Goal: Information Seeking & Learning: Compare options

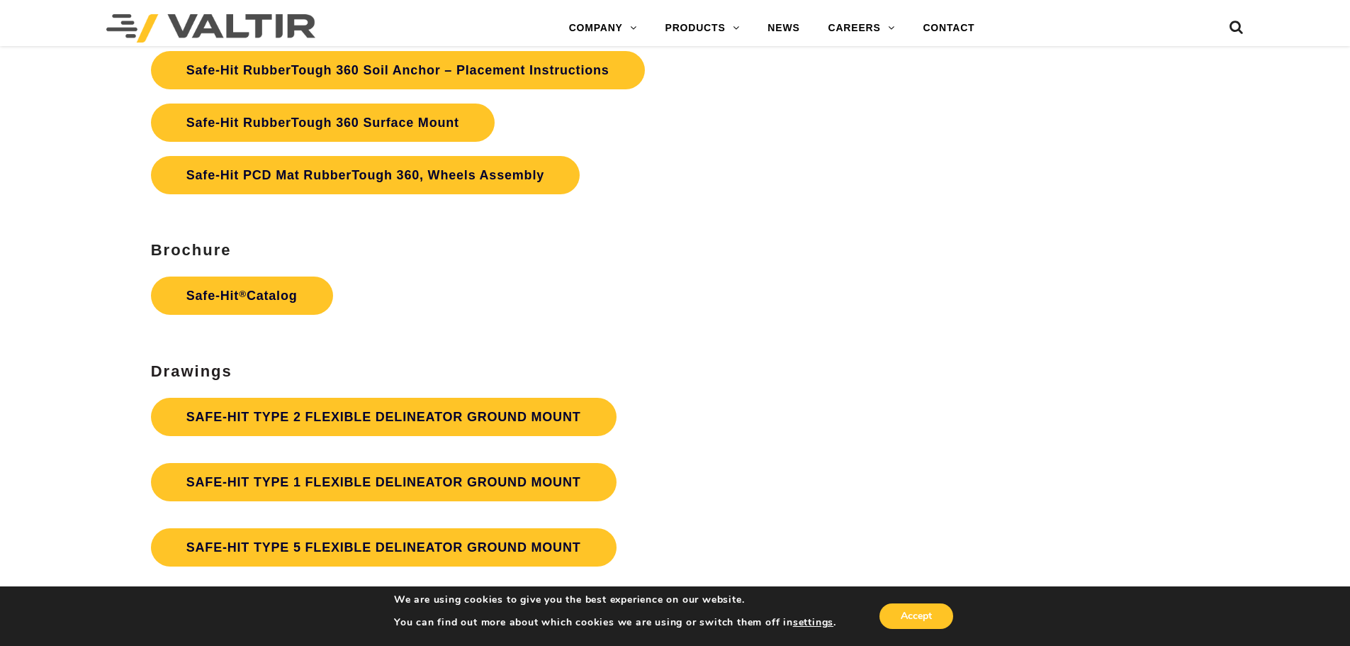
scroll to position [3686, 0]
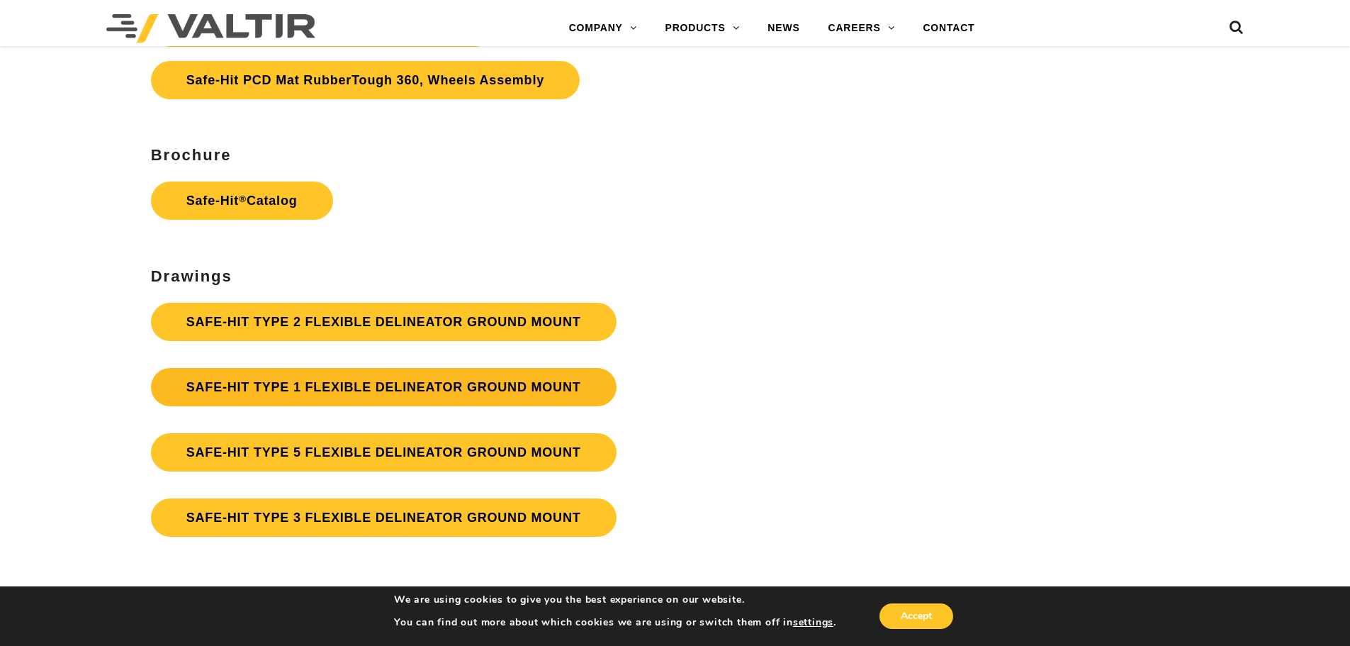
click at [332, 379] on link "SAFE-HIT TYPE 1 FLEXIBLE DELINEATOR GROUND MOUNT" at bounding box center [384, 387] width 466 height 38
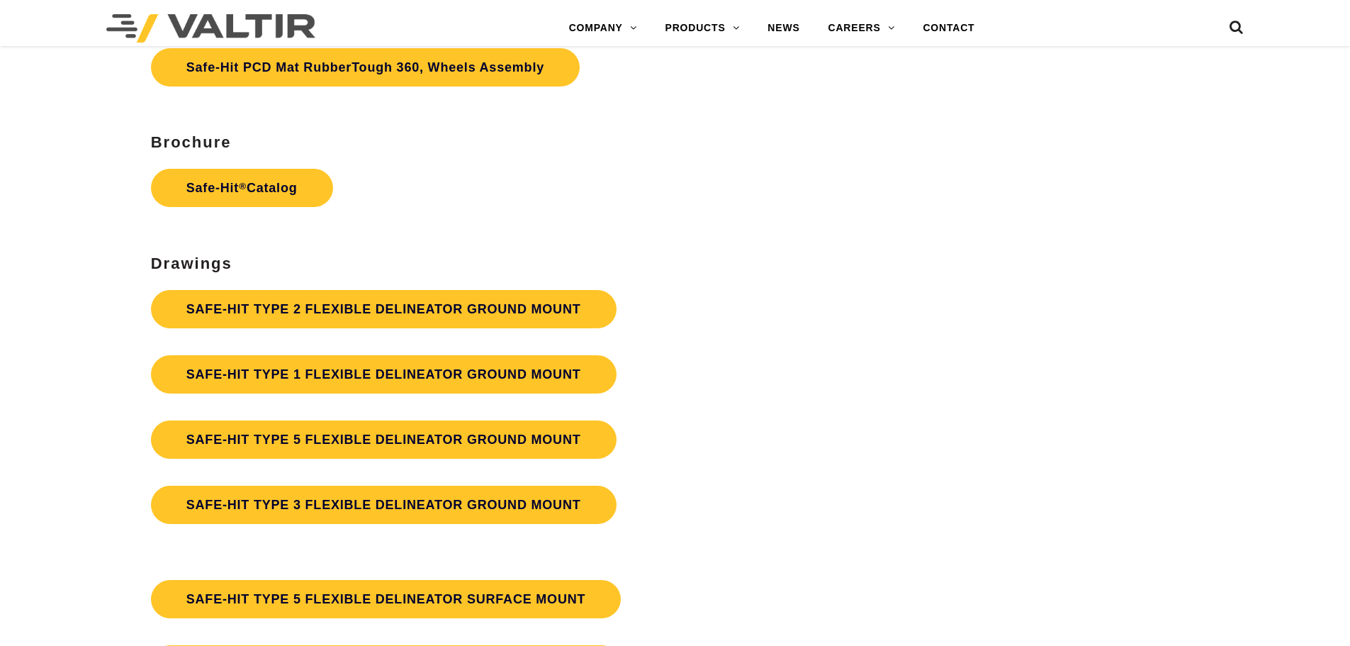
scroll to position [3686, 0]
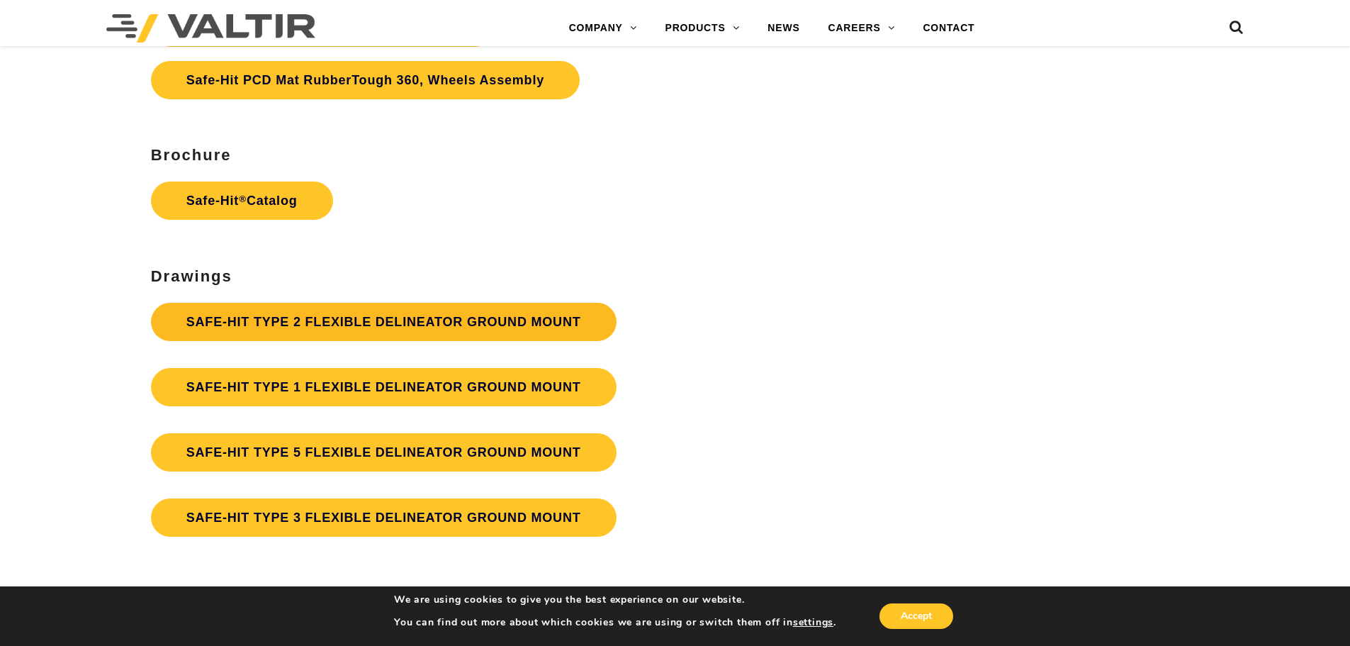
click at [305, 311] on link "SAFE-HIT TYPE 2 FLEXIBLE DELINEATOR GROUND MOUNT" at bounding box center [384, 322] width 466 height 38
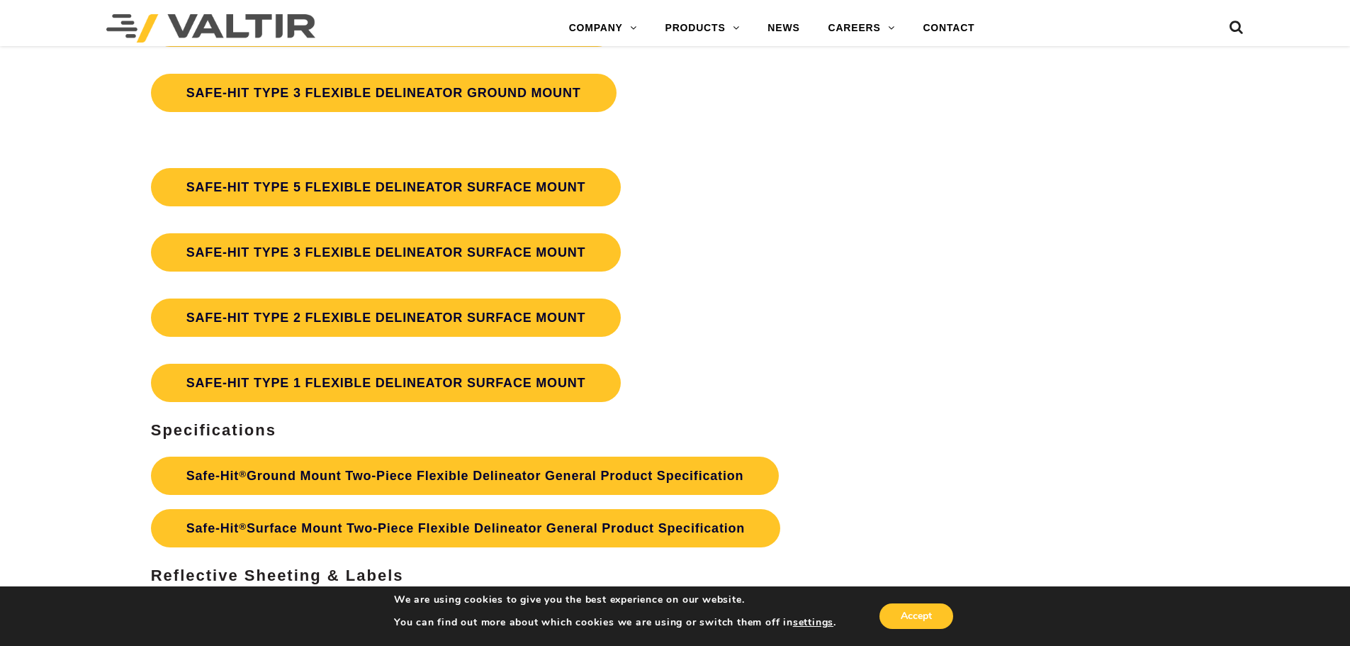
scroll to position [4111, 0]
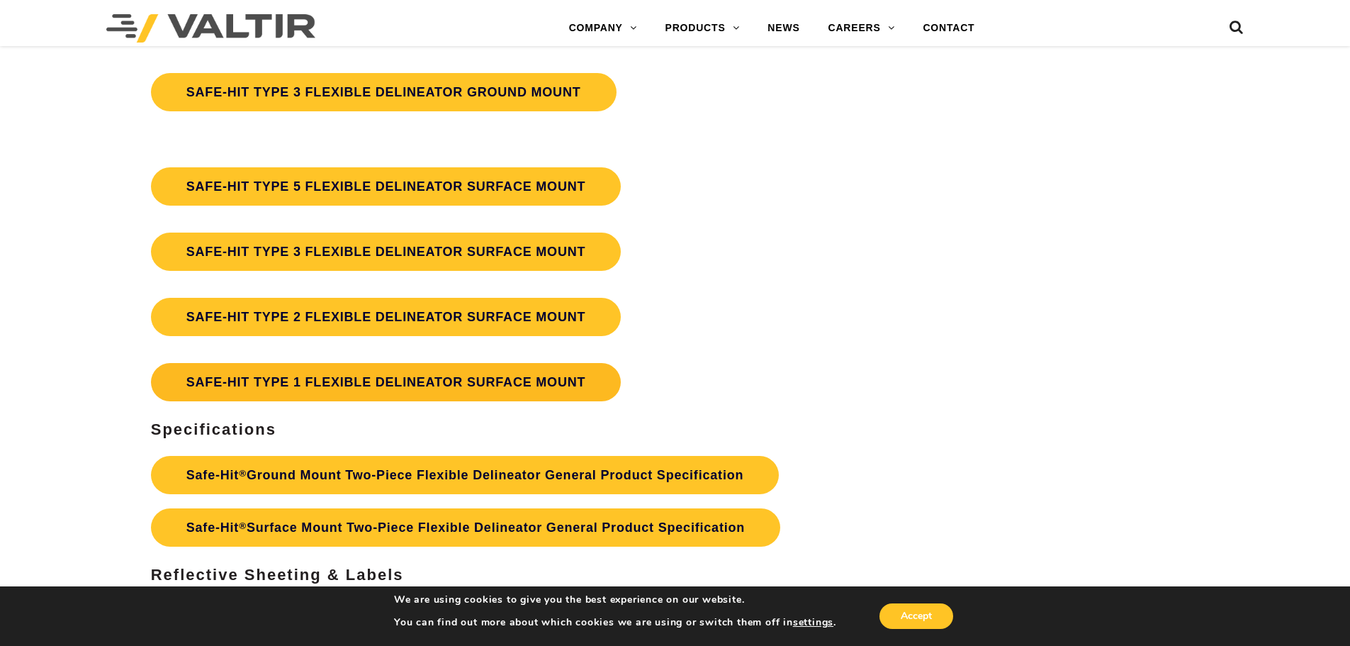
click at [321, 379] on link "SAFE-HIT TYPE 1 FLEXIBLE DELINEATOR SURFACE MOUNT" at bounding box center [386, 382] width 471 height 38
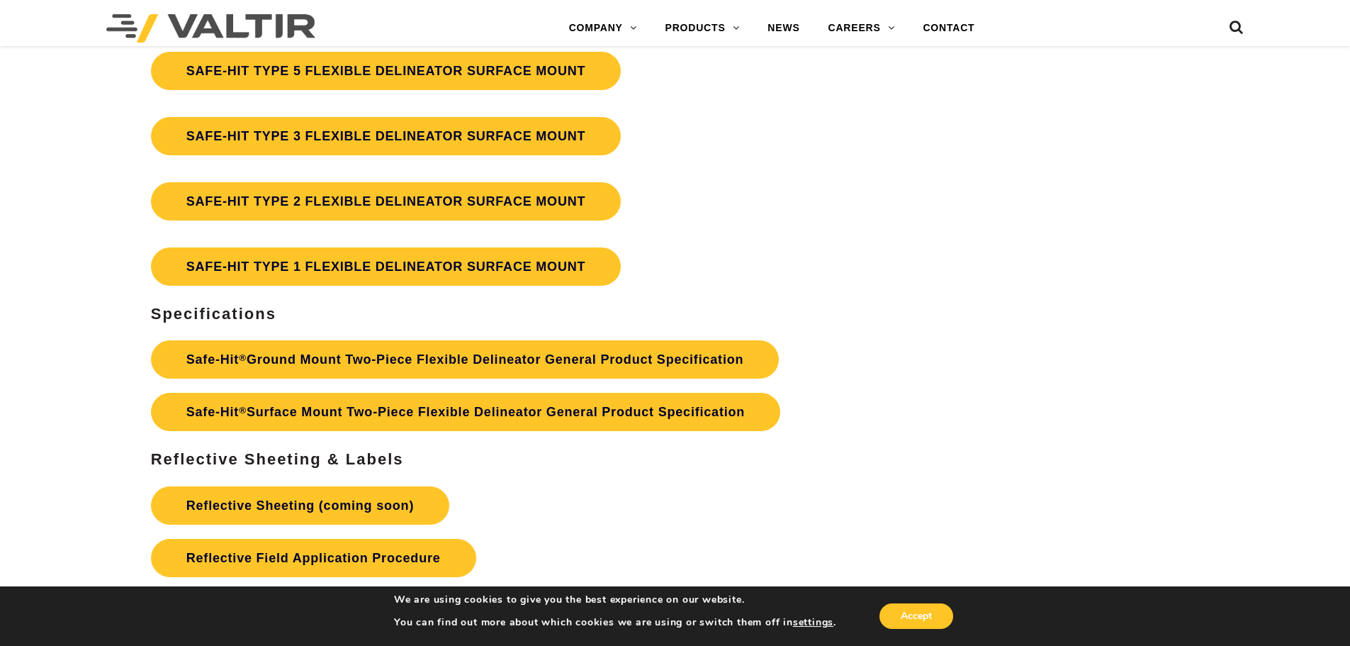
scroll to position [4253, 0]
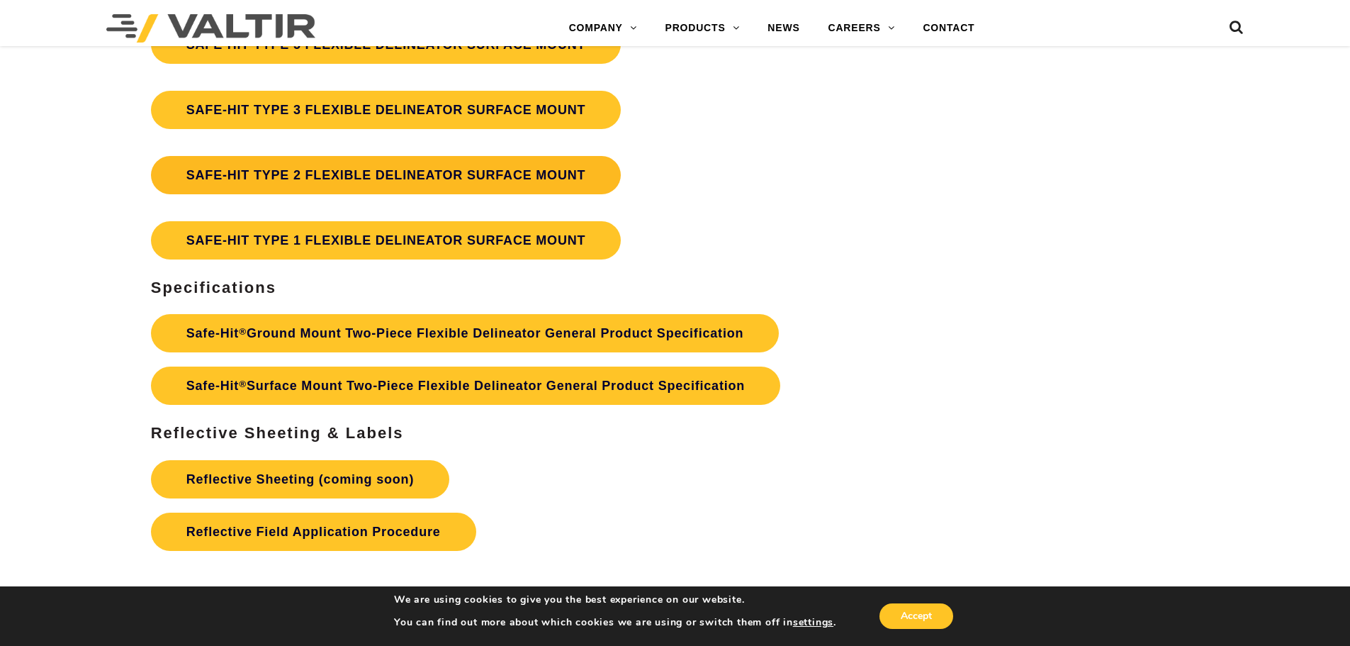
click at [383, 179] on link "SAFE-HIT TYPE 2 FLEXIBLE DELINEATOR SURFACE MOUNT" at bounding box center [386, 175] width 471 height 38
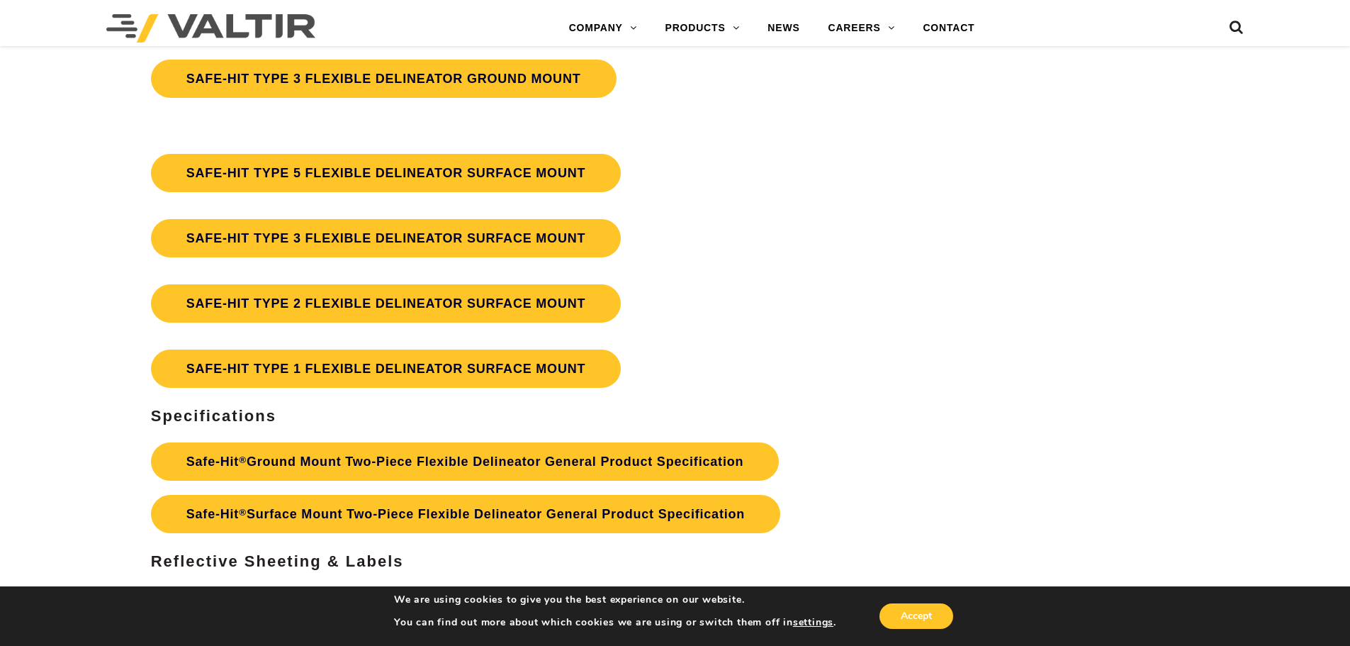
scroll to position [4111, 0]
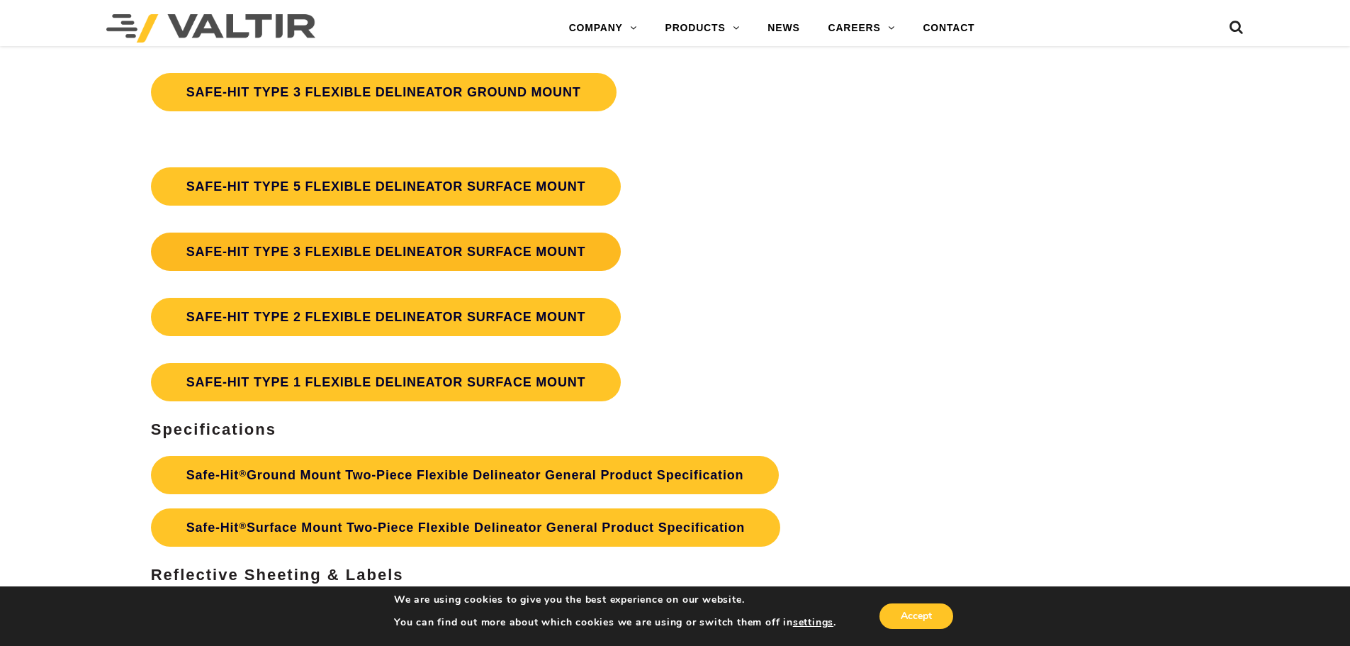
click at [363, 242] on link "SAFE-HIT TYPE 3 FLEXIBLE DELINEATOR SURFACE MOUNT" at bounding box center [386, 252] width 471 height 38
